Goal: Task Accomplishment & Management: Complete application form

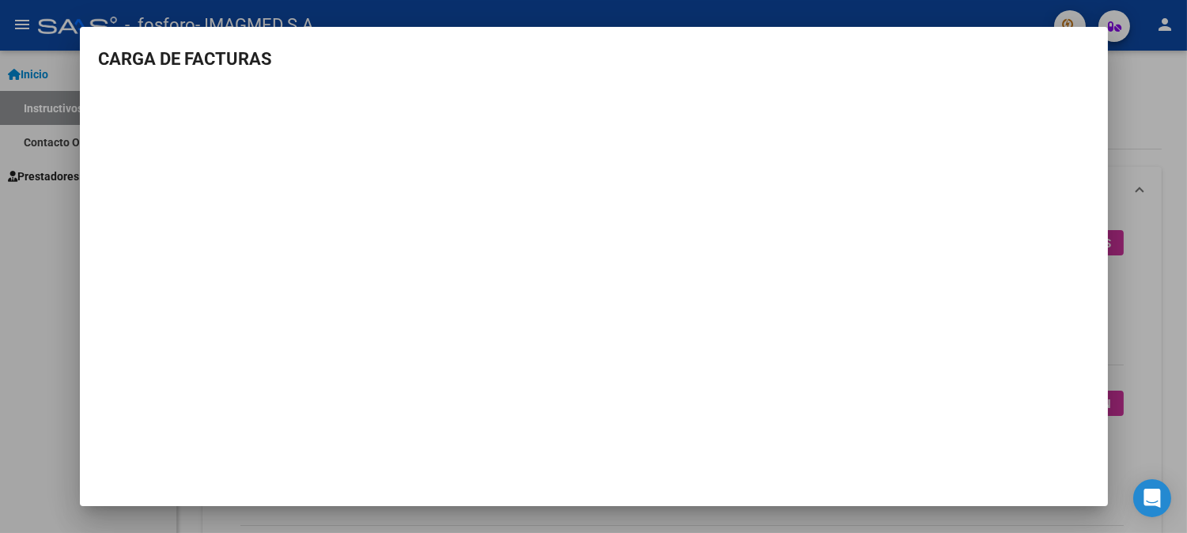
click at [1158, 150] on div at bounding box center [593, 266] width 1187 height 533
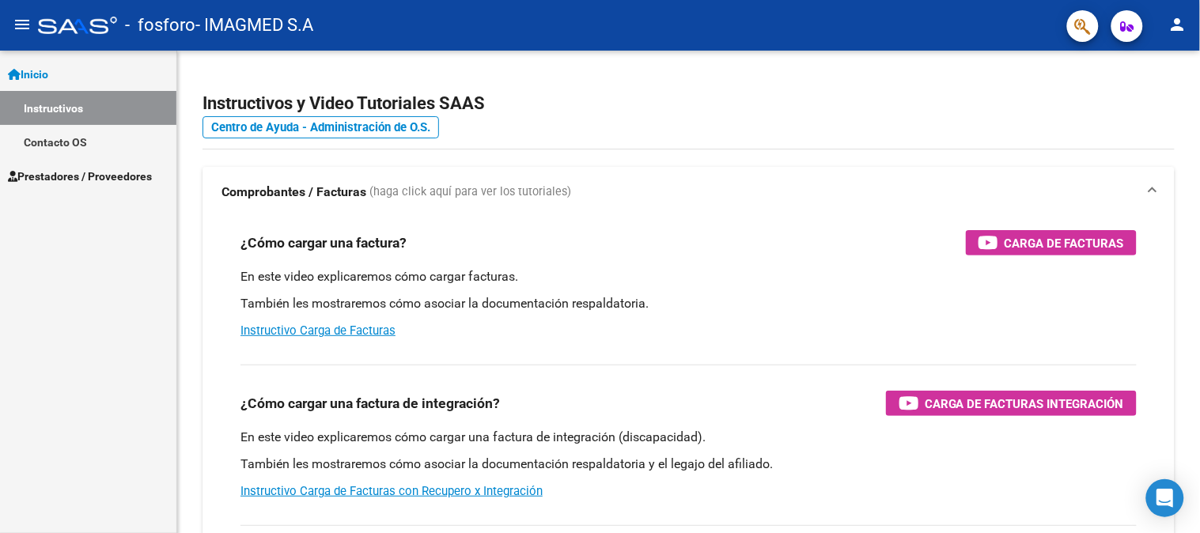
click at [60, 177] on span "Prestadores / Proveedores" at bounding box center [80, 176] width 144 height 17
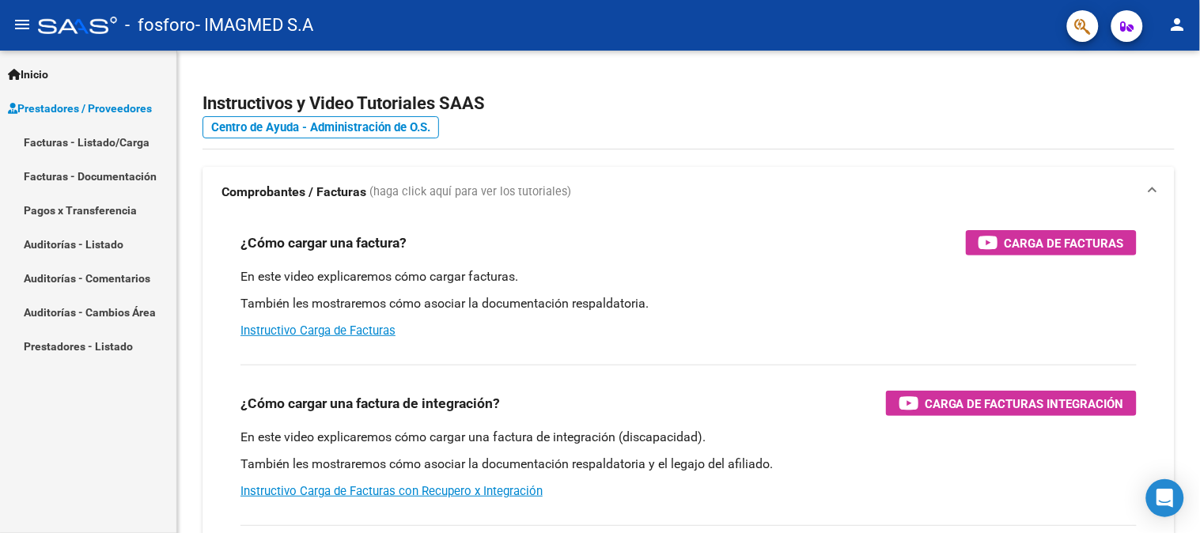
click at [77, 139] on link "Facturas - Listado/Carga" at bounding box center [88, 142] width 176 height 34
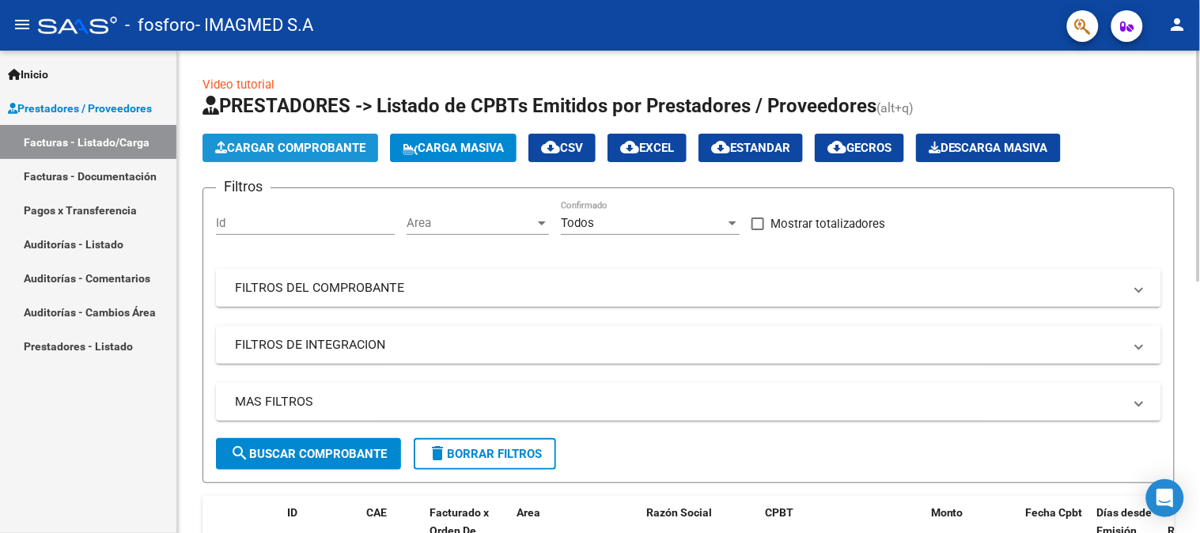
click at [334, 134] on button "Cargar Comprobante" at bounding box center [291, 148] width 176 height 28
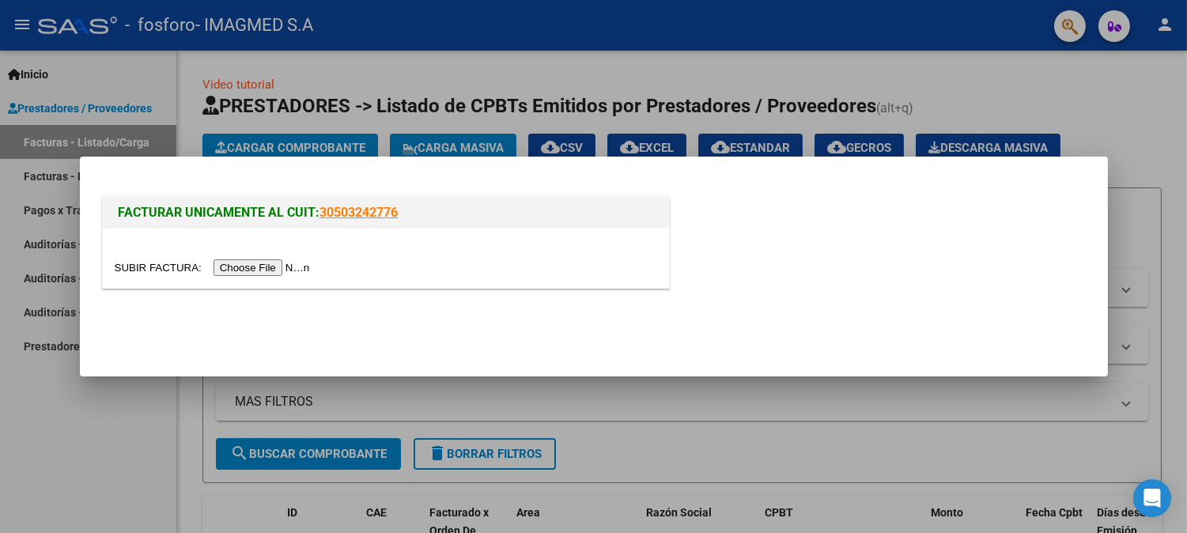
click at [275, 271] on input "file" at bounding box center [215, 267] width 200 height 17
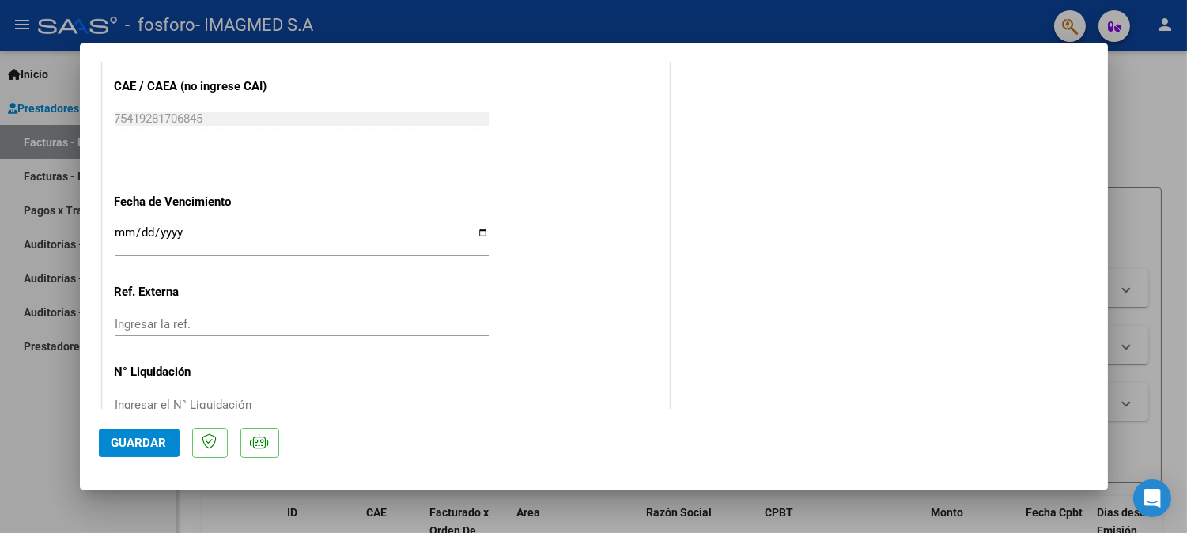
scroll to position [915, 0]
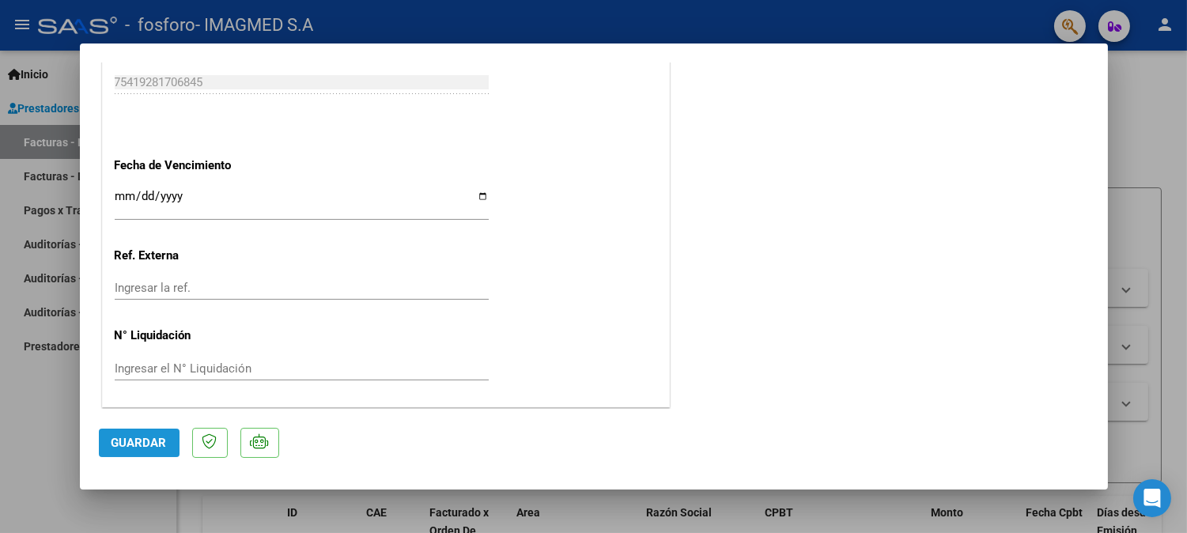
click at [135, 432] on button "Guardar" at bounding box center [139, 443] width 81 height 28
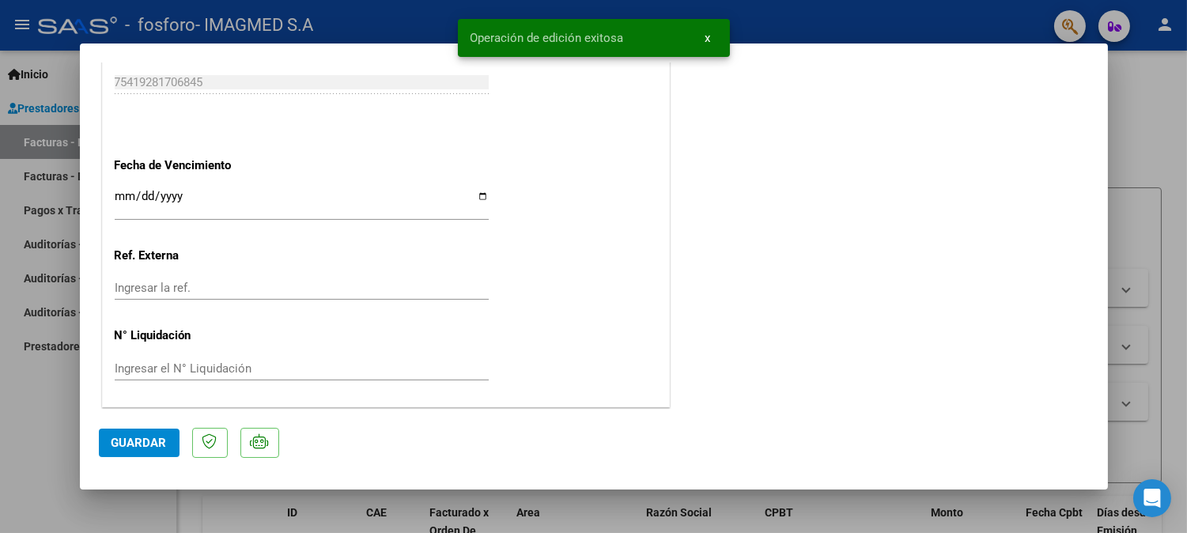
click at [1120, 158] on div at bounding box center [593, 266] width 1187 height 533
type input "$ 0,00"
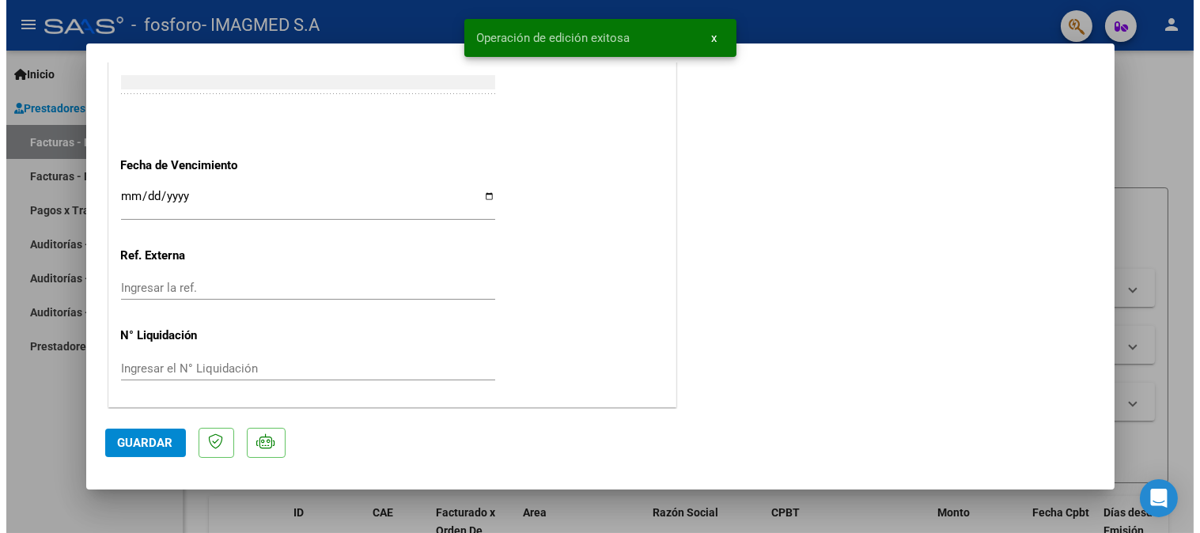
scroll to position [867, 0]
